Goal: Book appointment/travel/reservation

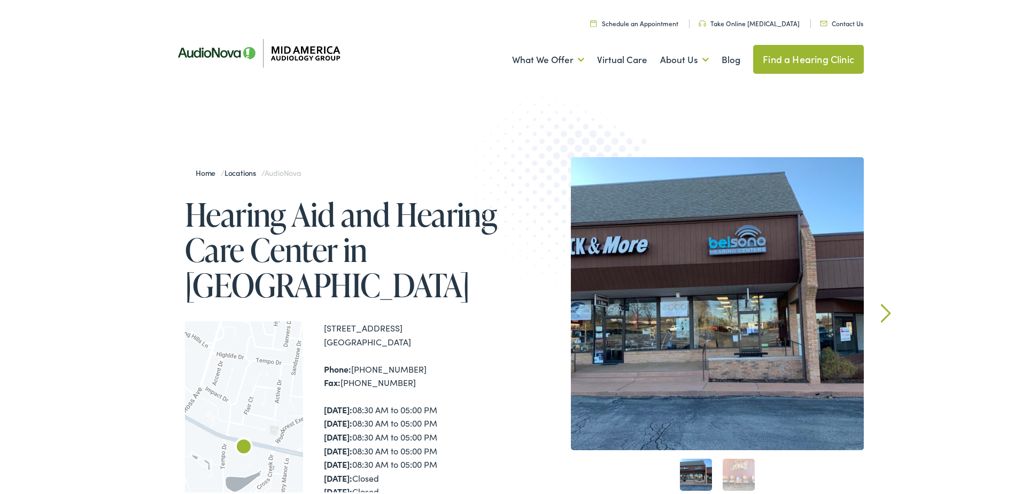
click at [626, 22] on link "Schedule an Appointment" at bounding box center [634, 21] width 88 height 9
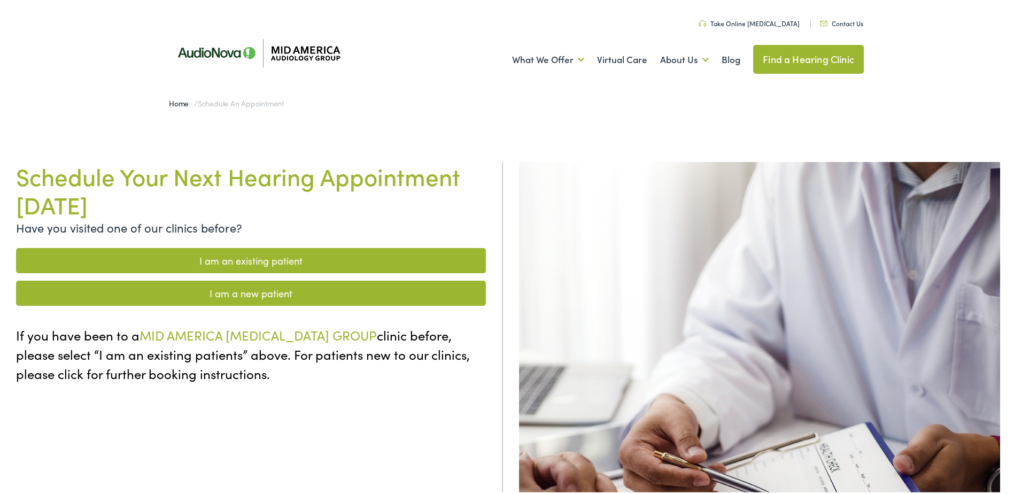
click at [299, 255] on link "I am an existing patient" at bounding box center [251, 258] width 470 height 25
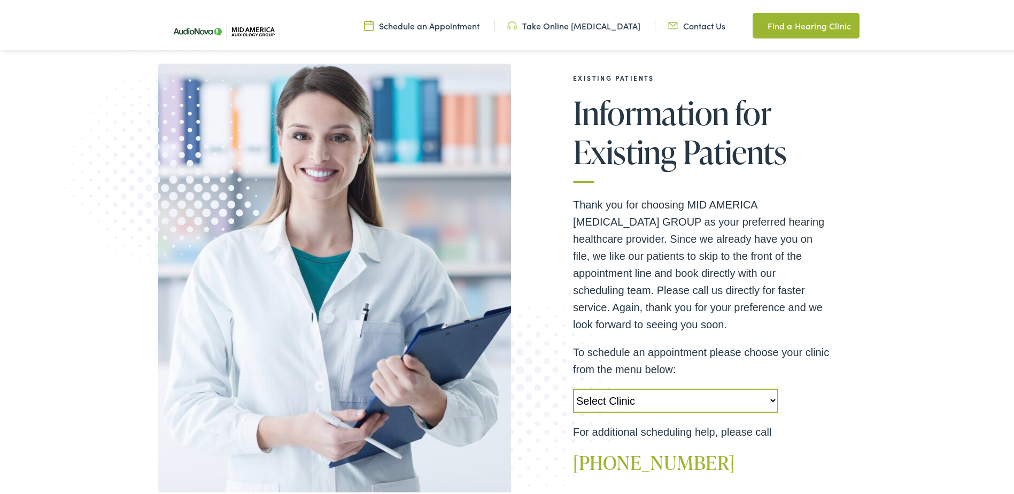
scroll to position [267, 0]
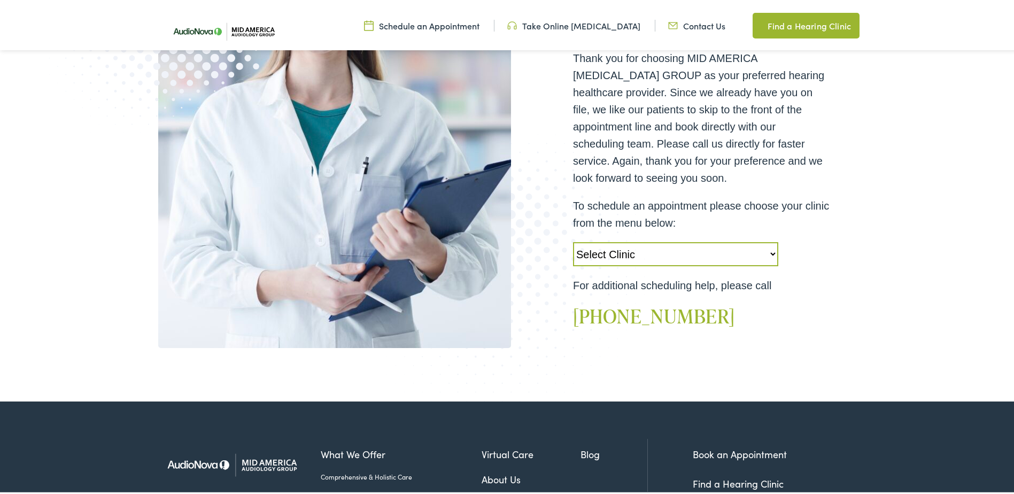
click at [663, 251] on select "Select Clinic Alton-IL-AudioNova 3511 College Ave Creve Coeur-MO-AudioNova 1235…" at bounding box center [675, 252] width 205 height 24
select select "https://midamerica.alpacaaudiology.com/locations/creve-coeur-mo/"
click at [573, 240] on select "Select Clinic Alton-IL-AudioNova 3511 College Ave Creve Coeur-MO-AudioNova 1235…" at bounding box center [675, 252] width 205 height 24
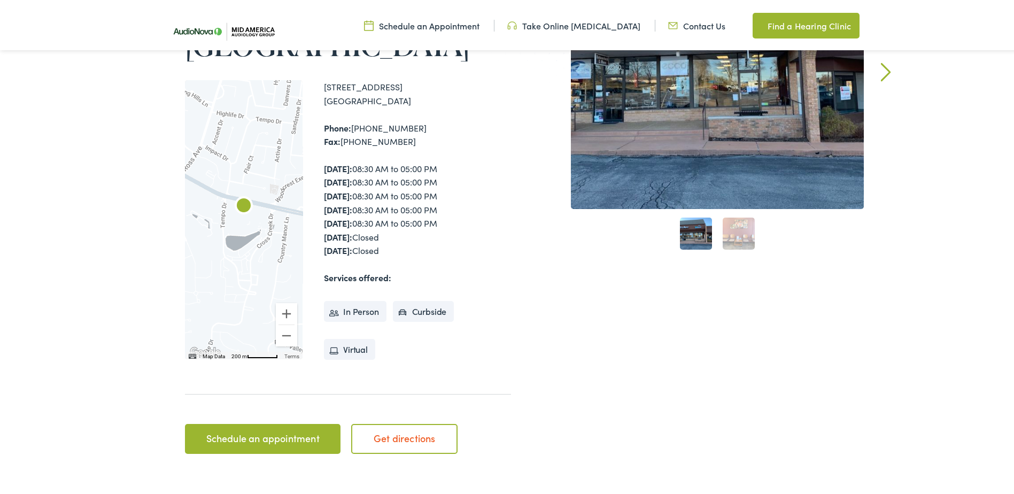
scroll to position [267, 0]
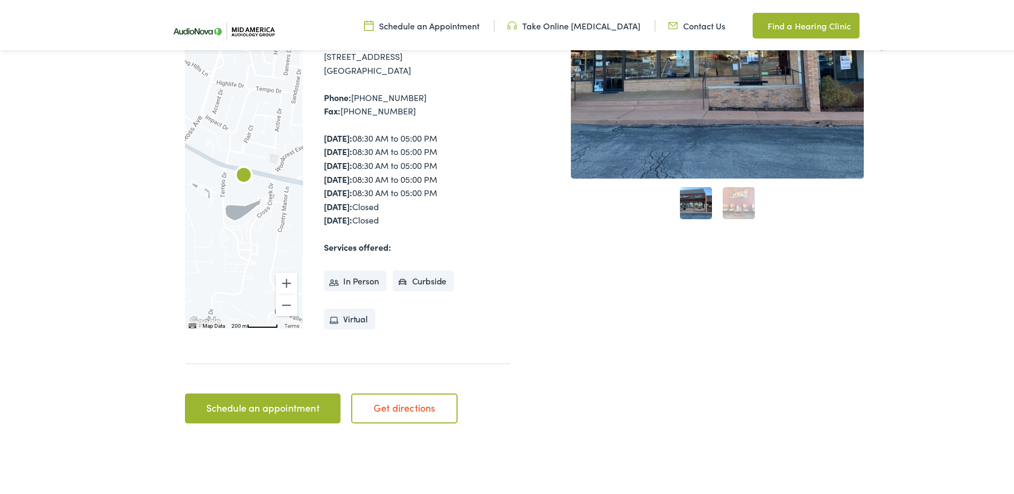
click at [249, 407] on link "Schedule an appointment" at bounding box center [263, 406] width 156 height 30
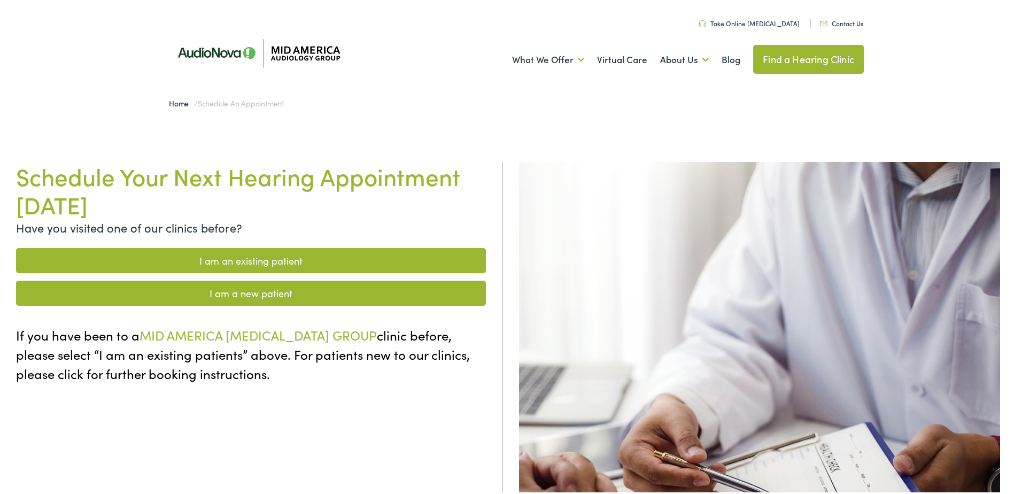
click at [240, 256] on link "I am an existing patient" at bounding box center [251, 258] width 470 height 25
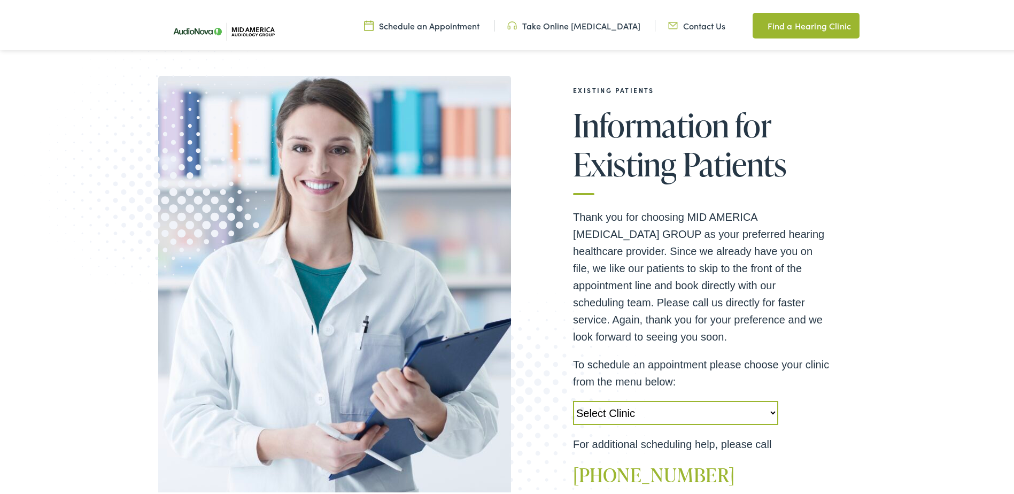
scroll to position [107, 0]
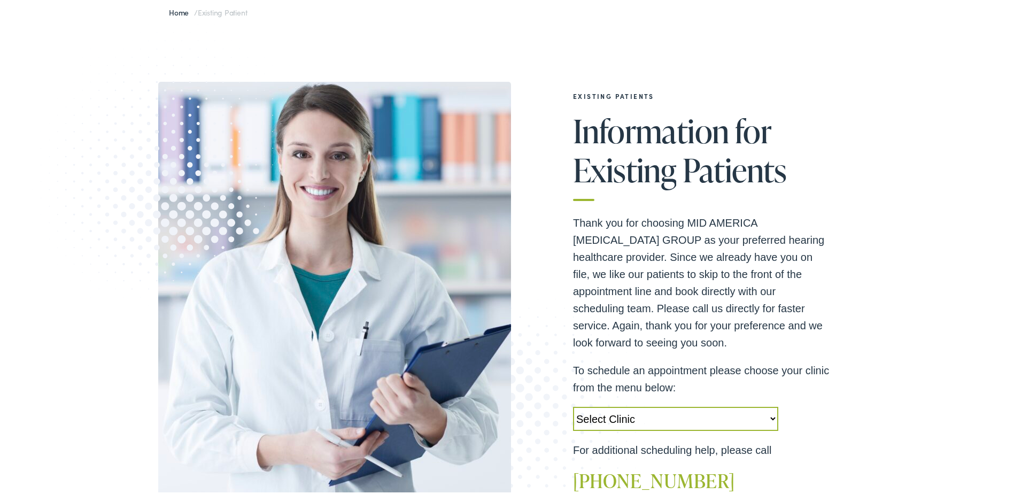
click at [729, 420] on select "Select Clinic Alton-IL-AudioNova 3511 College Ave Creve Coeur-MO-AudioNova 1235…" at bounding box center [675, 417] width 205 height 24
select select "https://midamerica.alpacaaudiology.com/locations/creve-coeur-mo/"
click at [573, 405] on select "Select Clinic [PERSON_NAME]-[GEOGRAPHIC_DATA]-AudioNova [STREET_ADDRESS]-AudioN…" at bounding box center [675, 417] width 205 height 24
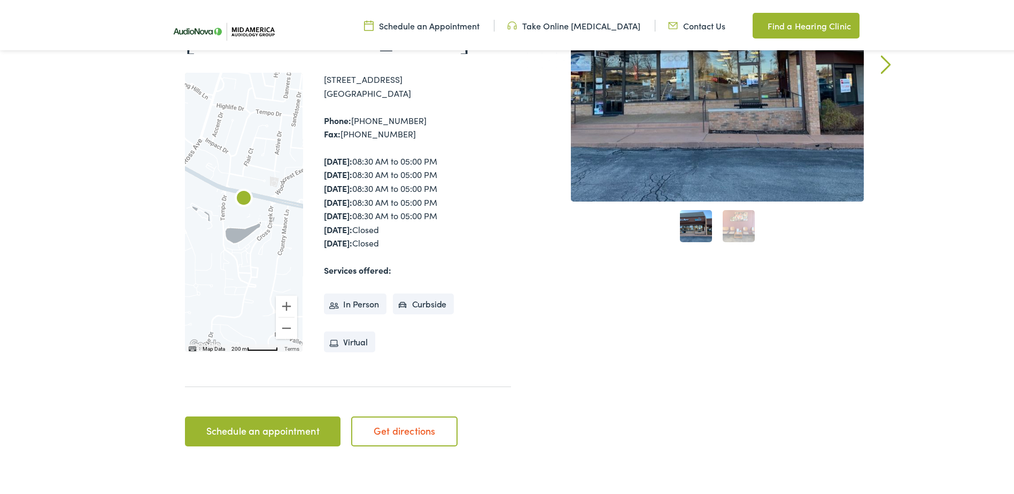
scroll to position [267, 0]
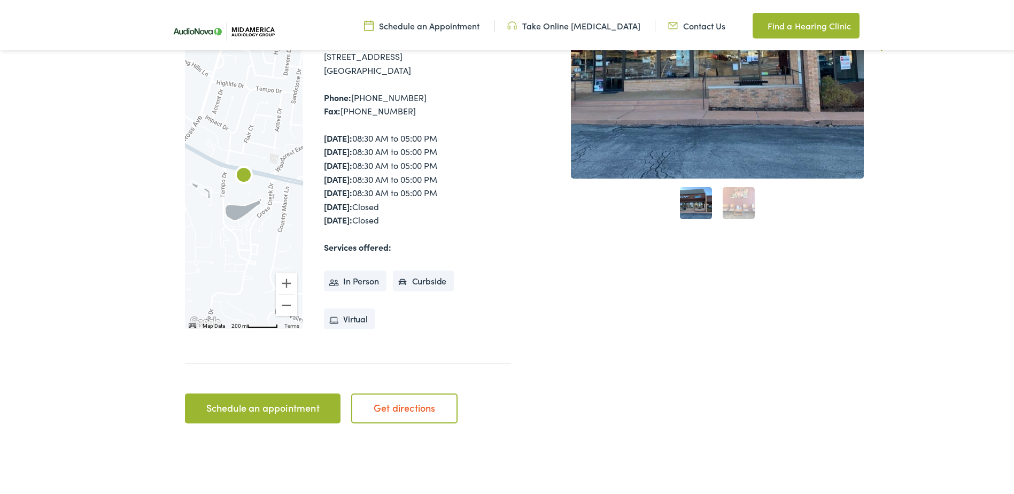
click at [353, 280] on li "In Person" at bounding box center [355, 278] width 63 height 21
click at [282, 405] on link "Schedule an appointment" at bounding box center [263, 406] width 156 height 30
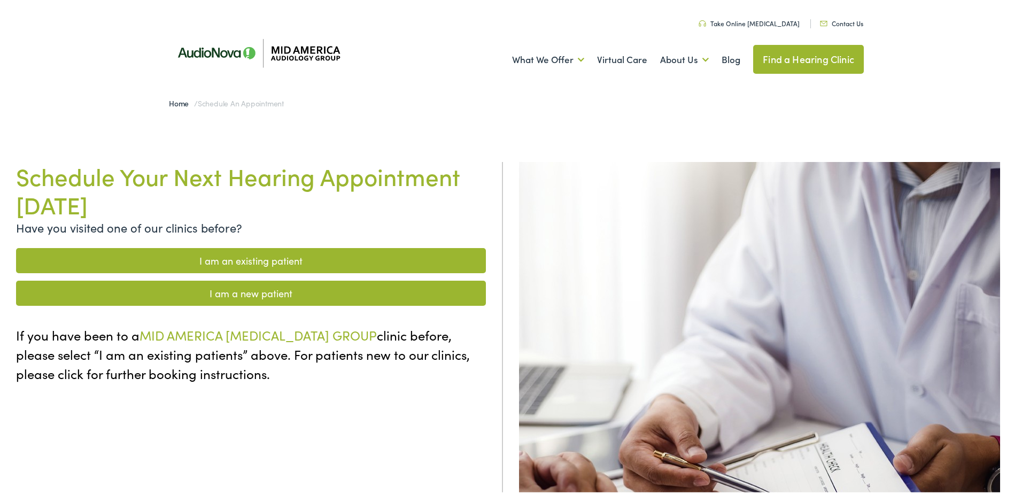
click at [232, 294] on link "I am a new patient" at bounding box center [251, 290] width 470 height 25
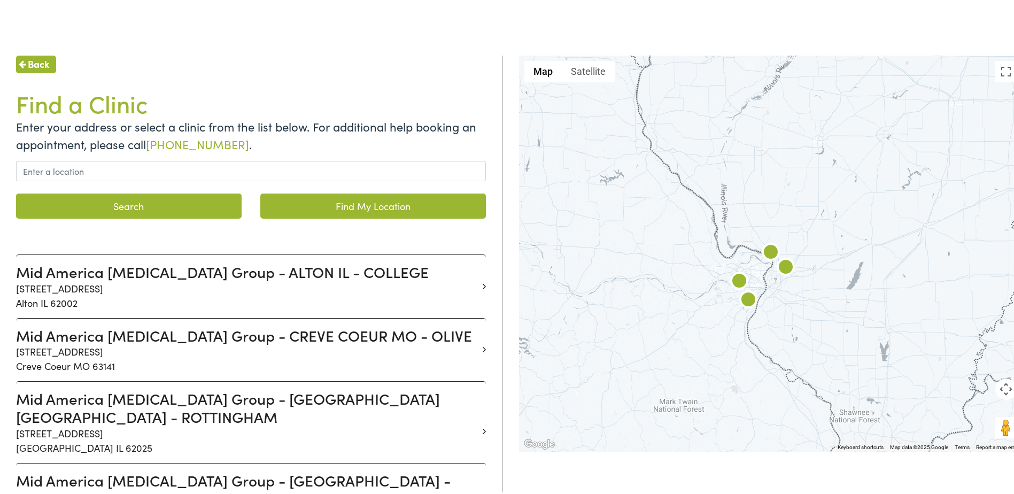
scroll to position [107, 0]
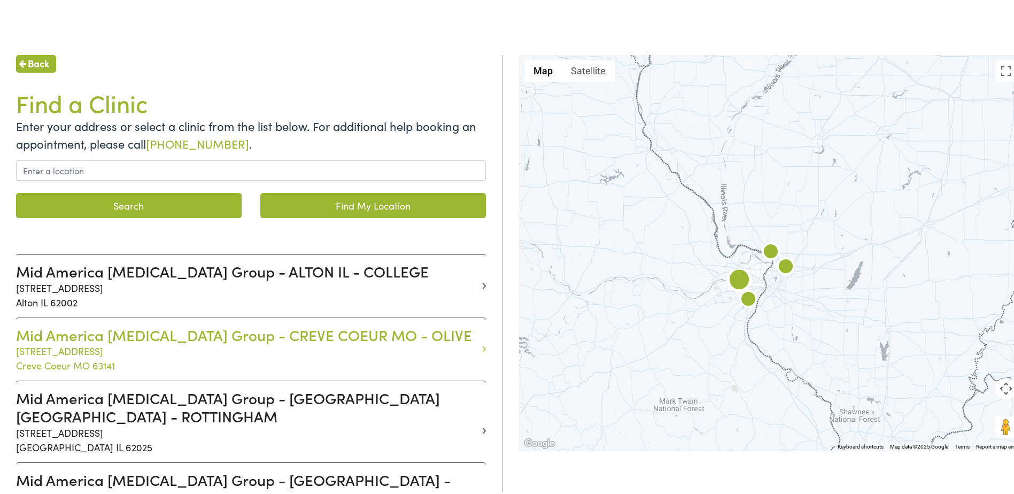
click at [257, 348] on p "12352 Olive Boulevard Creve Coeur MO 63141" at bounding box center [247, 356] width 462 height 29
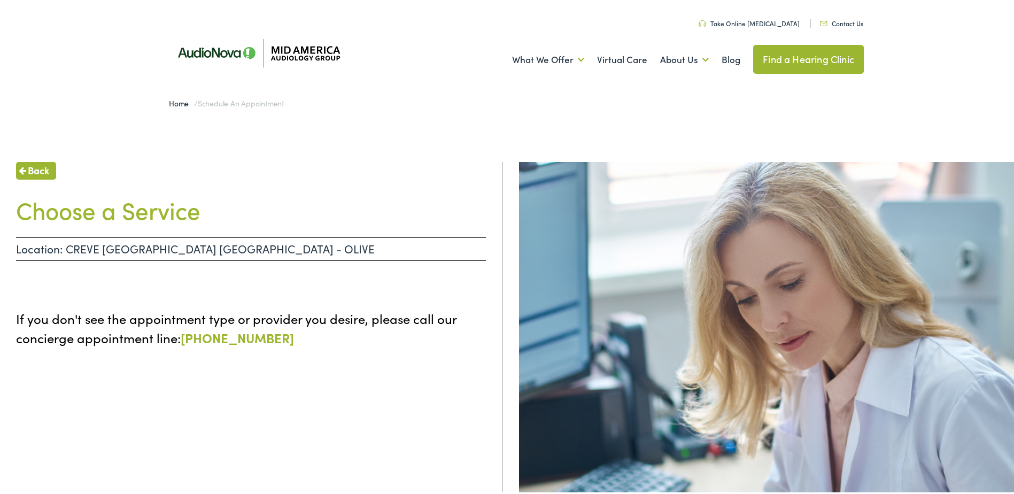
click at [789, 56] on link "Find a Hearing Clinic" at bounding box center [808, 57] width 111 height 29
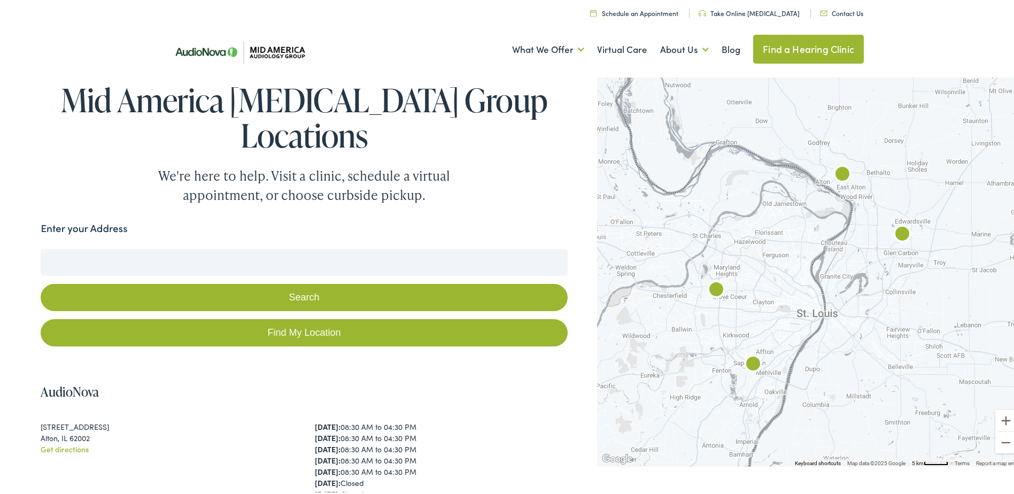
click at [202, 50] on img at bounding box center [235, 50] width 155 height 52
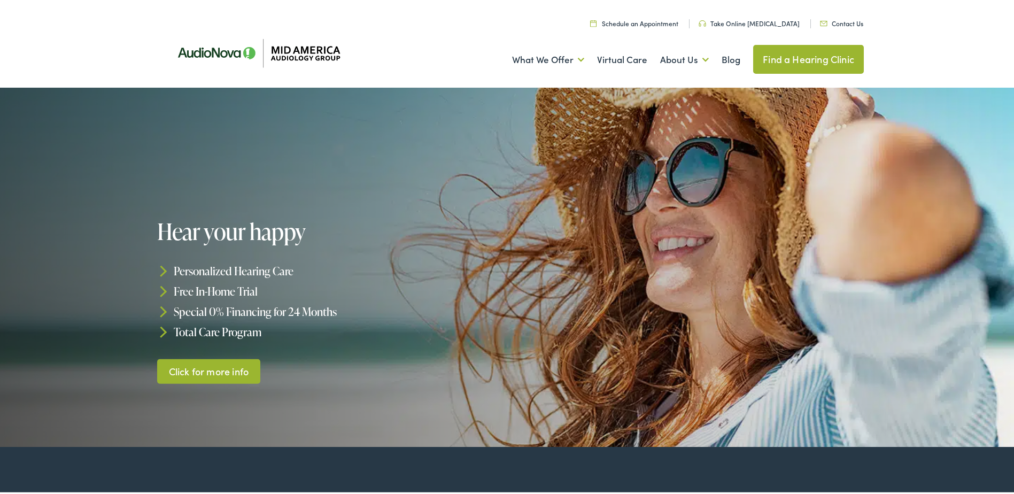
click at [645, 19] on link "Schedule an Appointment" at bounding box center [634, 21] width 88 height 9
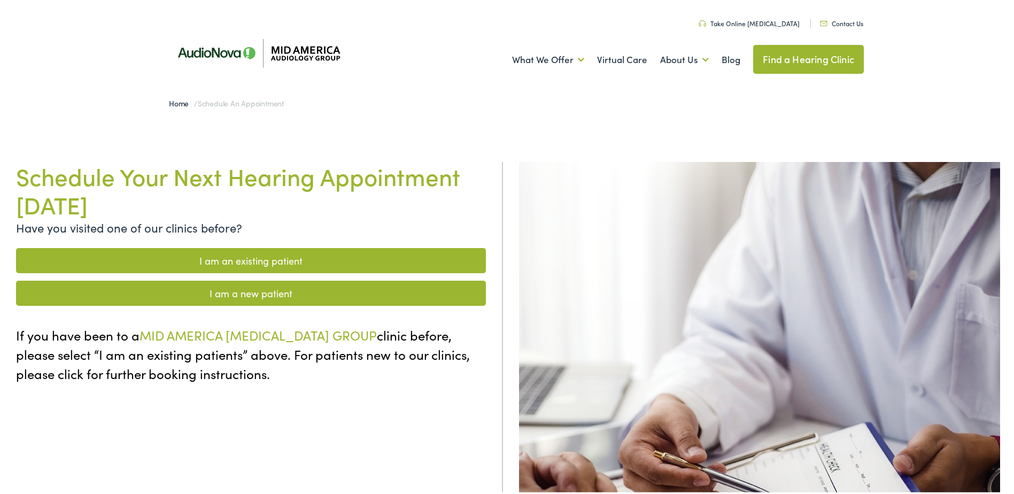
click at [295, 259] on link "I am an existing patient" at bounding box center [251, 258] width 470 height 25
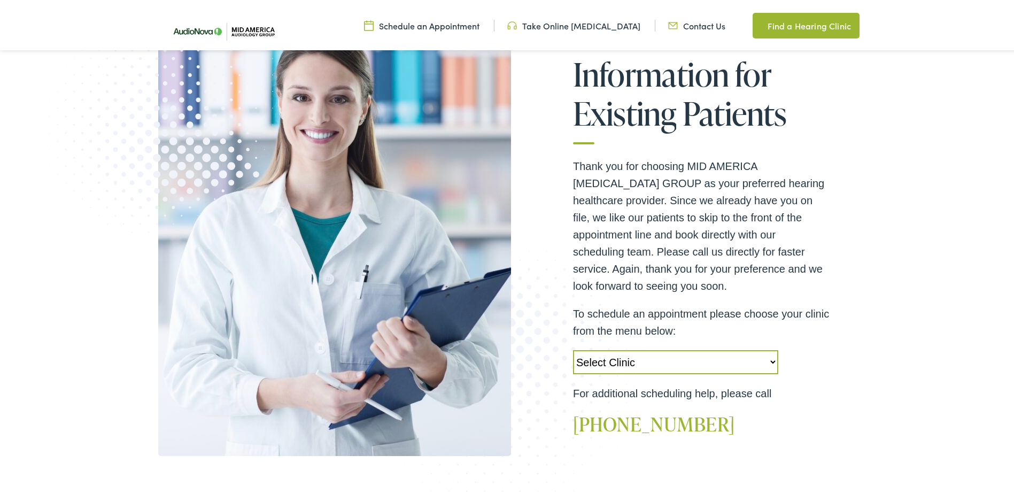
scroll to position [160, 0]
click at [654, 360] on select "Select Clinic Alton-IL-AudioNova 3511 College Ave Creve Coeur-MO-AudioNova 1235…" at bounding box center [675, 359] width 205 height 24
select select "https://midamerica.alpacaaudiology.com/locations/creve-coeur-mo/"
click at [573, 347] on select "Select Clinic Alton-IL-AudioNova 3511 College Ave Creve Coeur-MO-AudioNova 1235…" at bounding box center [675, 359] width 205 height 24
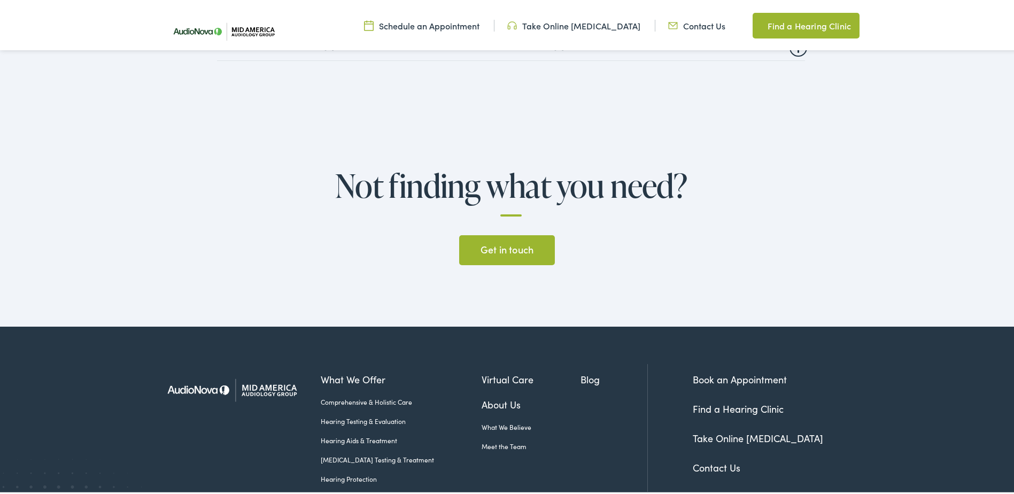
scroll to position [2833, 0]
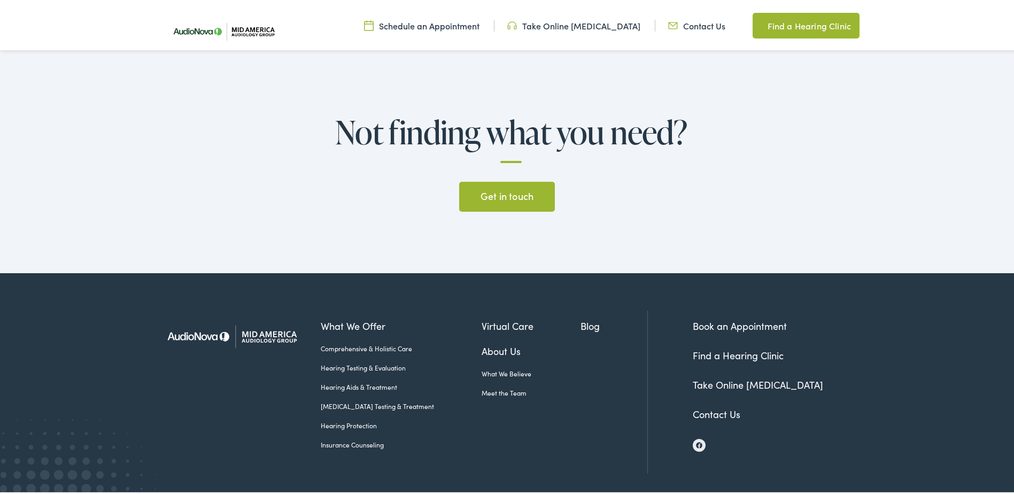
click at [721, 317] on link "Book an Appointment" at bounding box center [740, 323] width 94 height 13
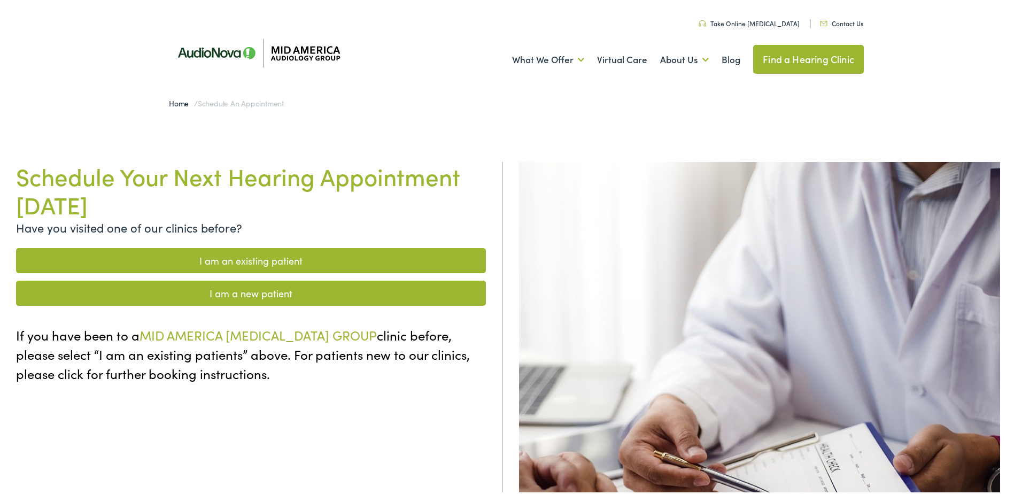
click at [212, 254] on link "I am an existing patient" at bounding box center [251, 258] width 470 height 25
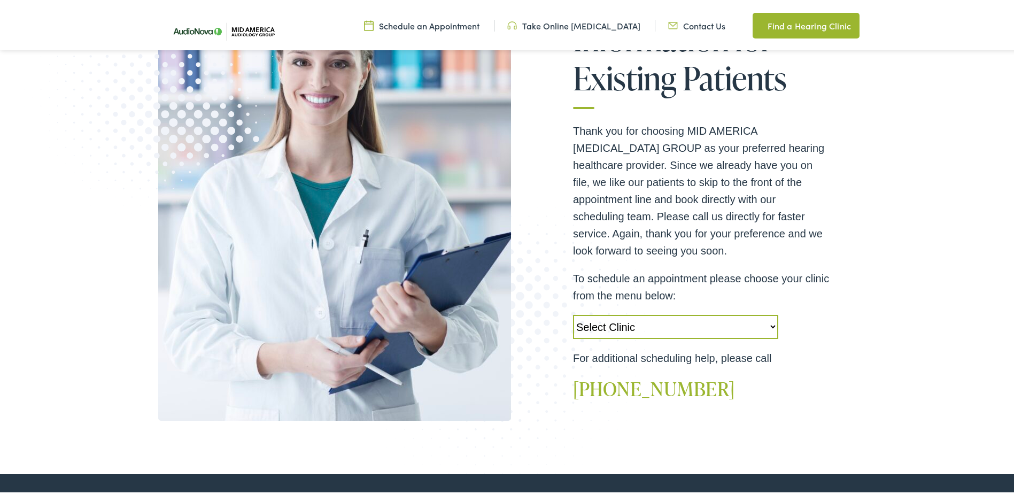
scroll to position [214, 0]
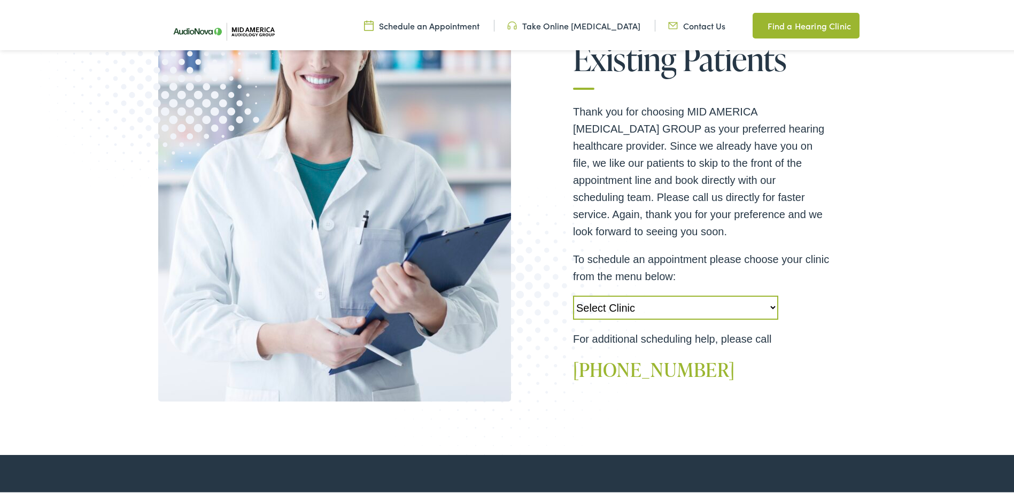
click at [611, 309] on select "Select Clinic Alton-IL-AudioNova 3511 College Ave Creve Coeur-MO-AudioNova 1235…" at bounding box center [675, 305] width 205 height 24
select select "https://midamerica.alpacaaudiology.com/locations/creve-coeur-mo/"
click at [573, 293] on select "Select Clinic Alton-IL-AudioNova 3511 College Ave Creve Coeur-MO-AudioNova 1235…" at bounding box center [675, 305] width 205 height 24
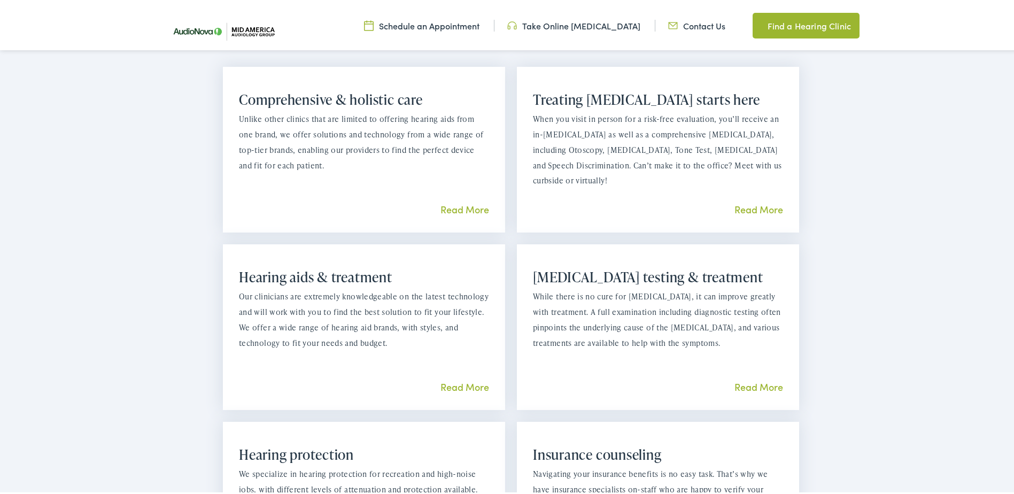
scroll to position [855, 0]
